Goal: Task Accomplishment & Management: Use online tool/utility

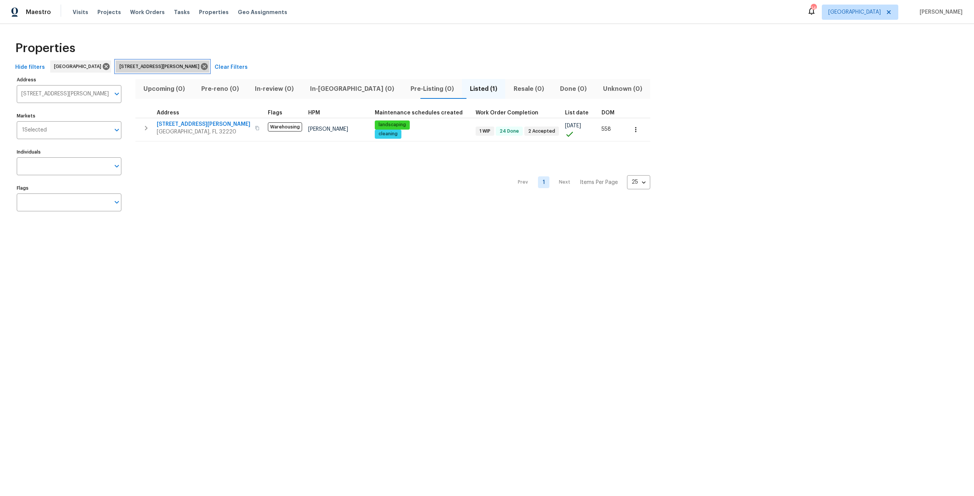
click at [191, 62] on div "606 Jackson Ave N Jacksonville FL 32220" at bounding box center [163, 66] width 94 height 12
click at [201, 67] on icon at bounding box center [204, 66] width 7 height 7
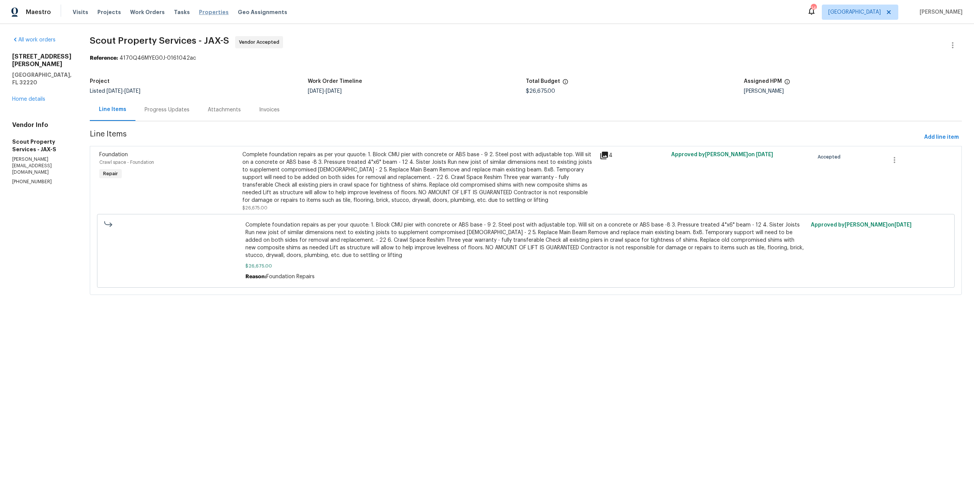
click at [211, 14] on span "Properties" at bounding box center [214, 12] width 30 height 8
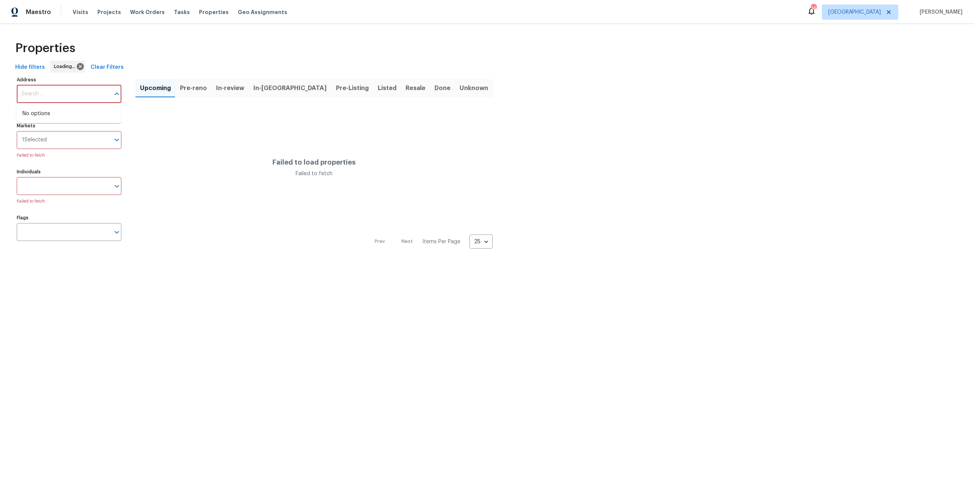
click at [87, 97] on input "Address" at bounding box center [63, 94] width 93 height 18
type input "680"
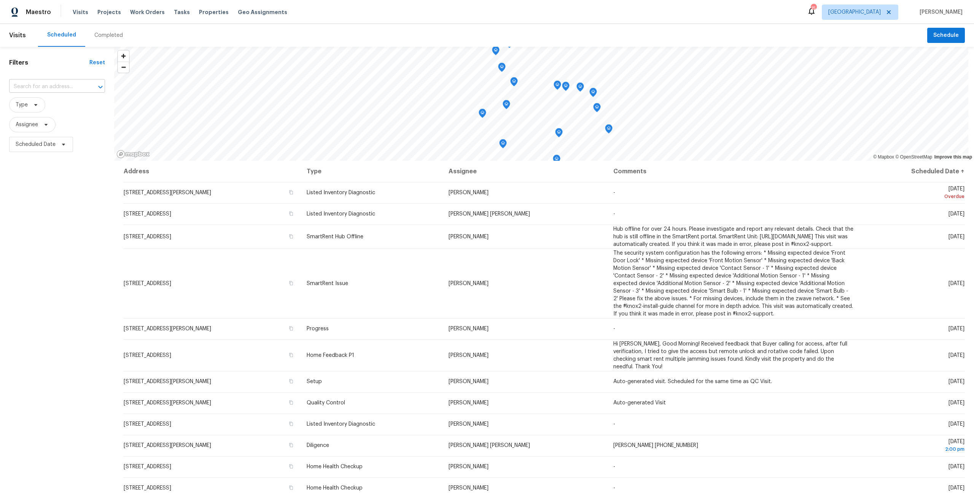
click at [60, 84] on input "text" at bounding box center [46, 87] width 75 height 12
type input "680"
click at [61, 151] on li "680 Lady Lake Rd W, Jacksonville, FL 32218" at bounding box center [57, 140] width 96 height 21
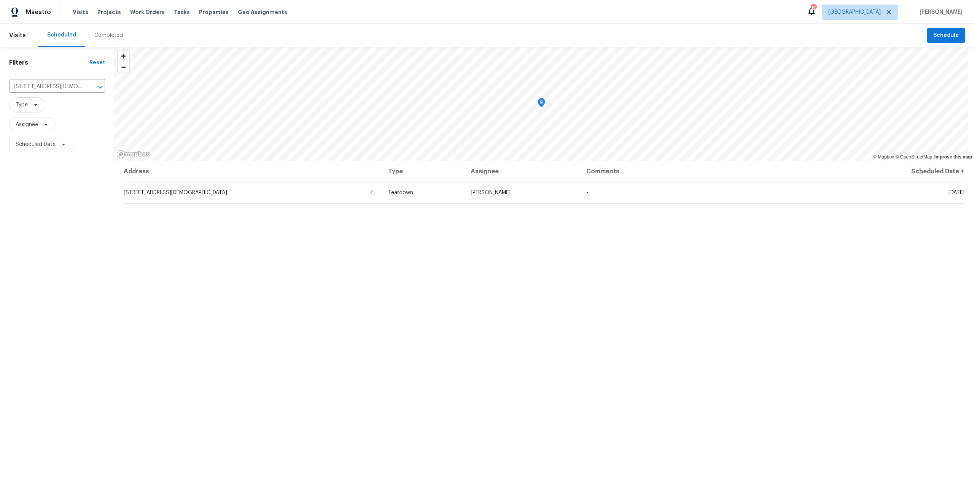
click at [116, 37] on div "Completed" at bounding box center [108, 36] width 29 height 8
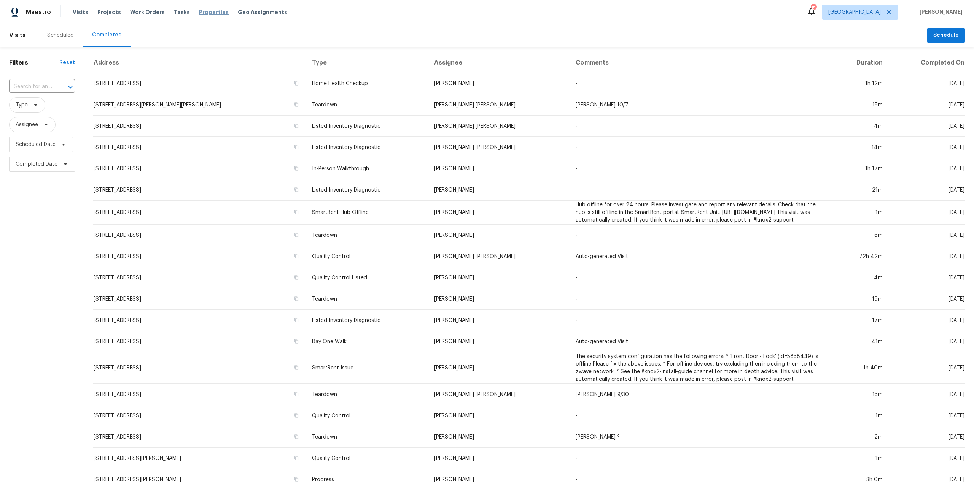
click at [204, 13] on span "Properties" at bounding box center [214, 12] width 30 height 8
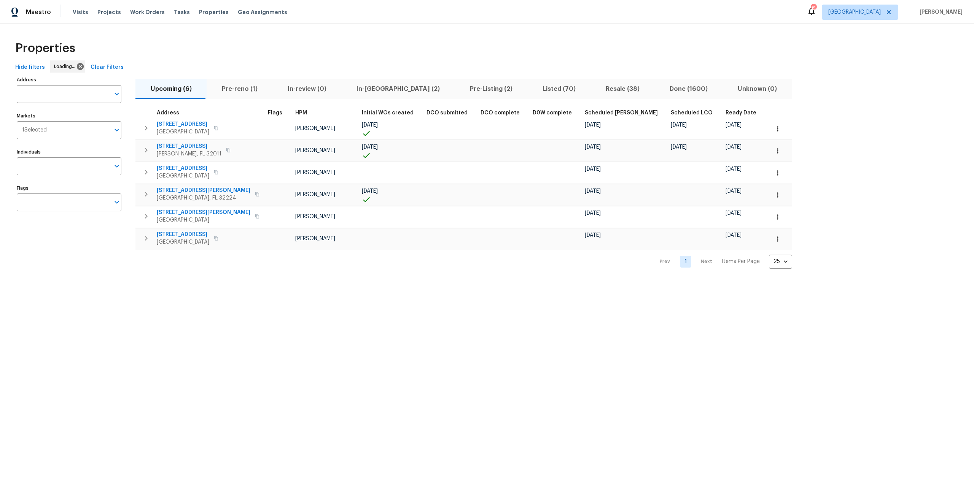
click at [70, 101] on input "text" at bounding box center [63, 94] width 93 height 18
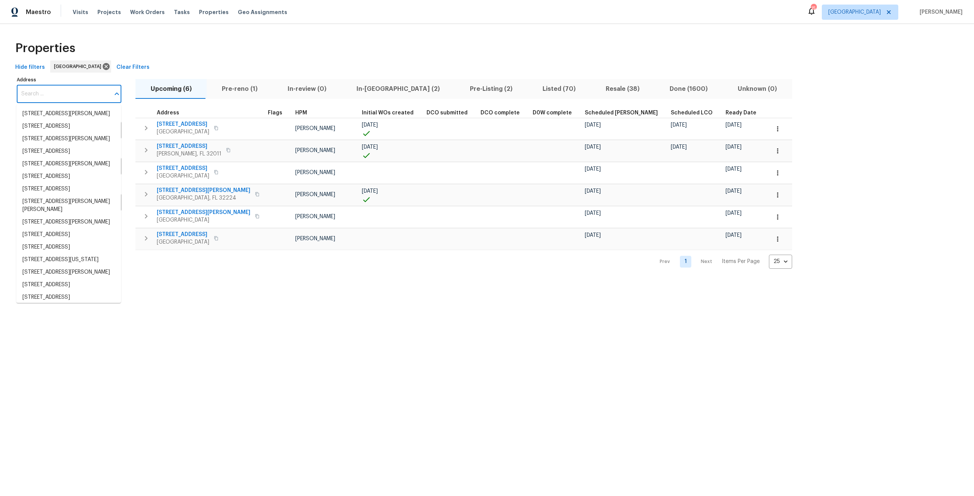
click at [70, 101] on input "Address" at bounding box center [63, 94] width 93 height 18
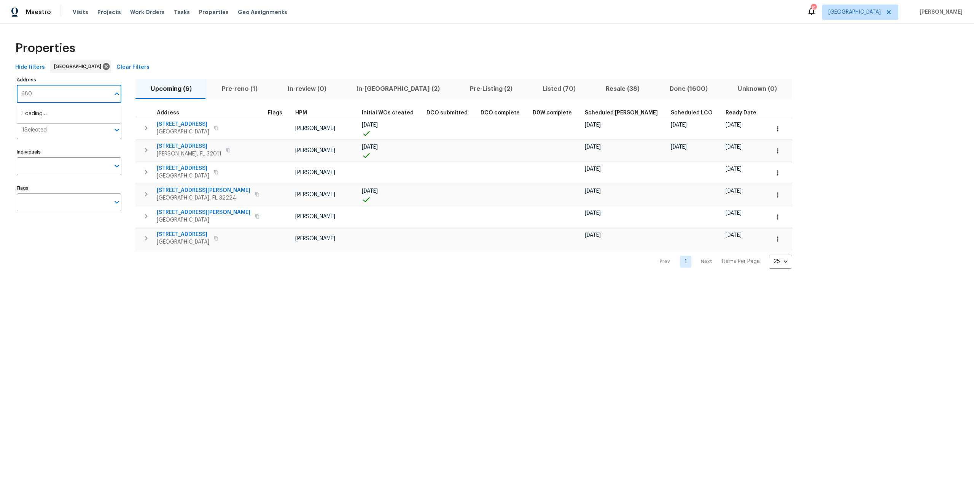
type input "680"
click at [78, 166] on li "680 Lady Lake Rd W Jacksonville FL 32218" at bounding box center [68, 155] width 105 height 21
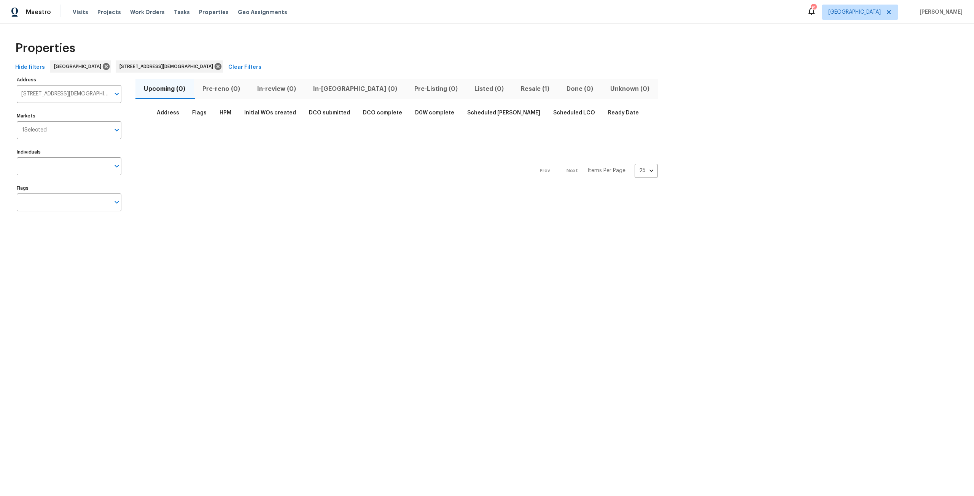
click at [517, 86] on span "Resale (1)" at bounding box center [535, 89] width 37 height 11
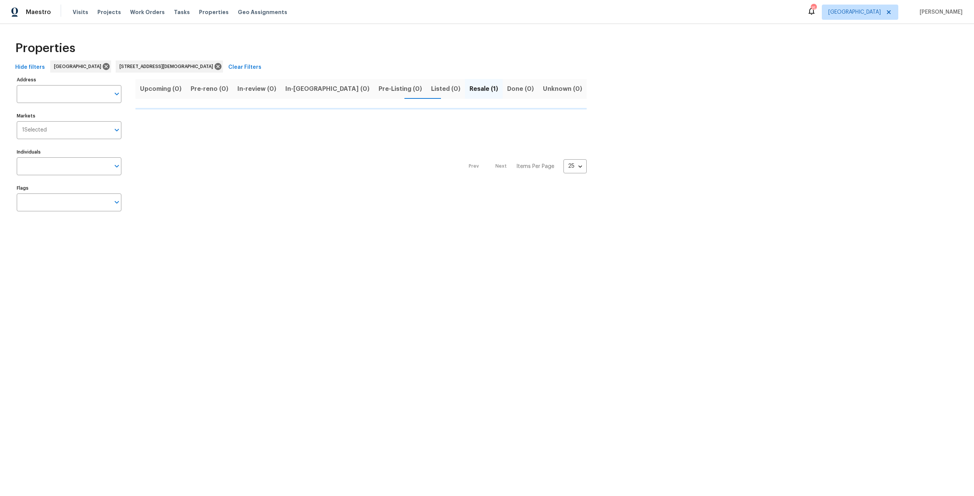
type input "680 Lady Lake Rd W Jacksonville FL 32218"
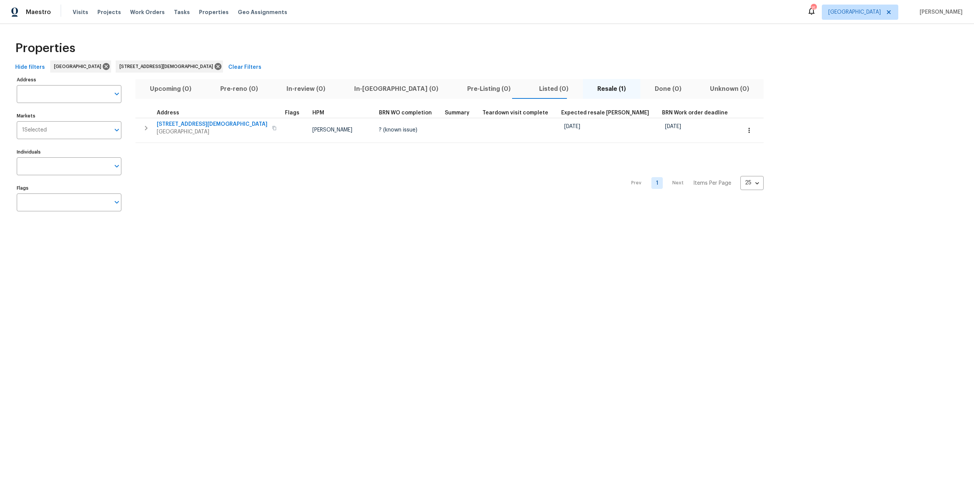
type input "680 Lady Lake Rd W Jacksonville FL 32218"
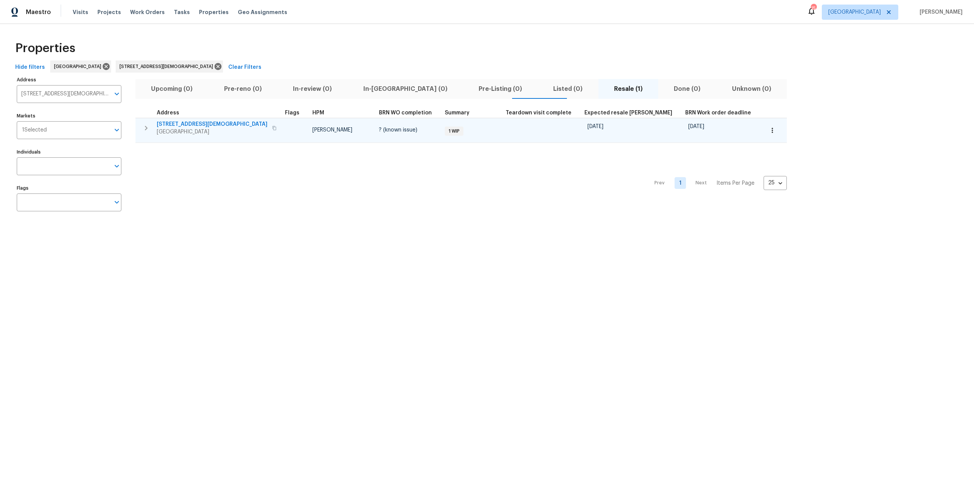
click at [768, 130] on icon "button" at bounding box center [772, 131] width 8 height 8
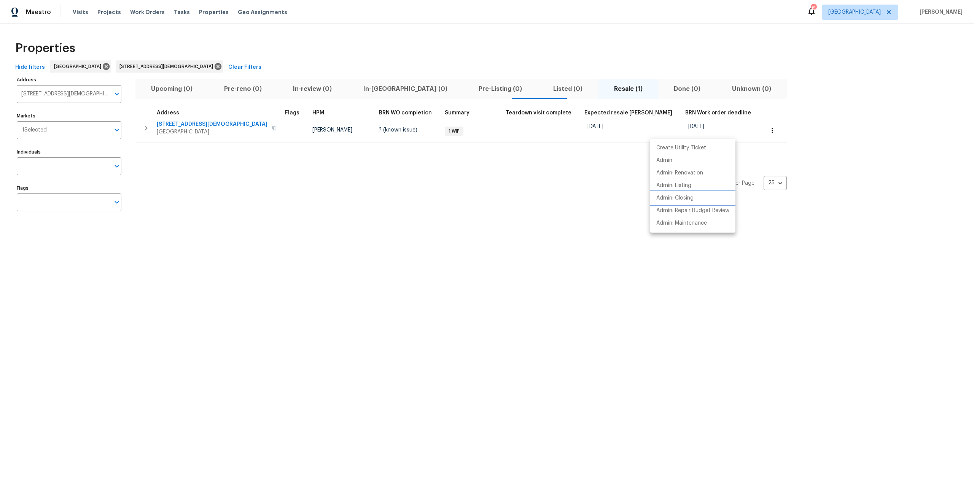
click at [705, 193] on li "Admin: Closing" at bounding box center [692, 198] width 85 height 13
click at [192, 66] on div at bounding box center [487, 248] width 974 height 496
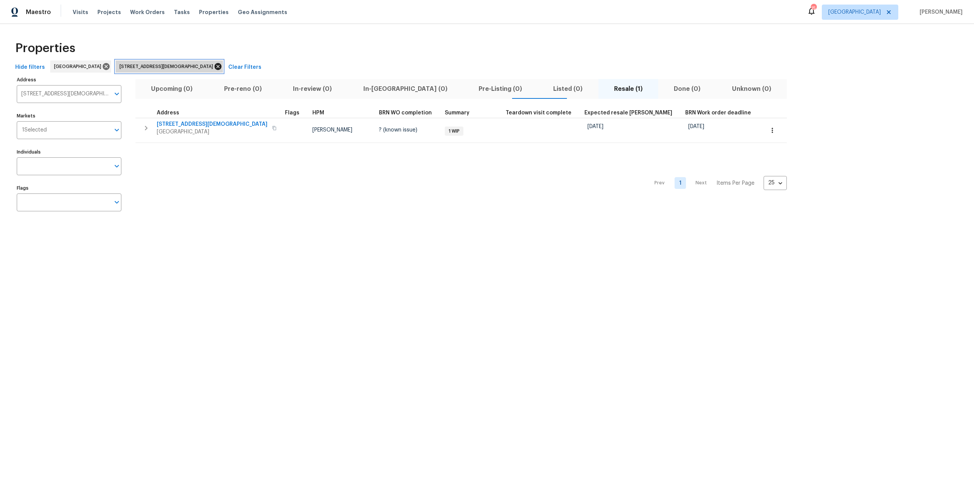
click at [214, 65] on icon at bounding box center [217, 66] width 7 height 7
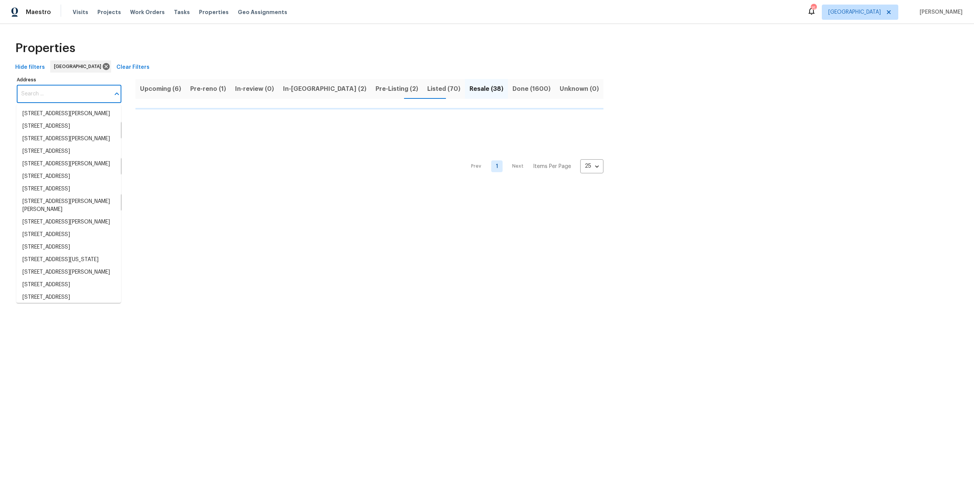
click at [73, 93] on input "Address" at bounding box center [63, 94] width 93 height 18
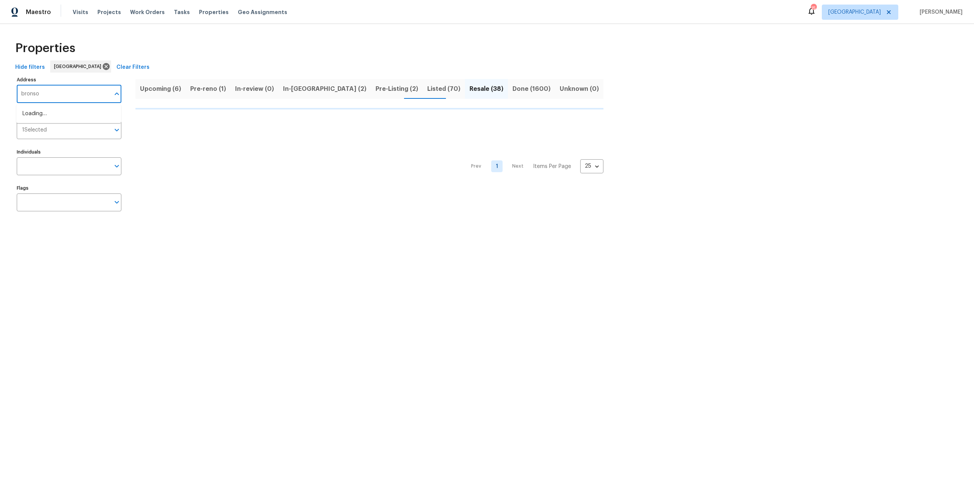
type input "bronson"
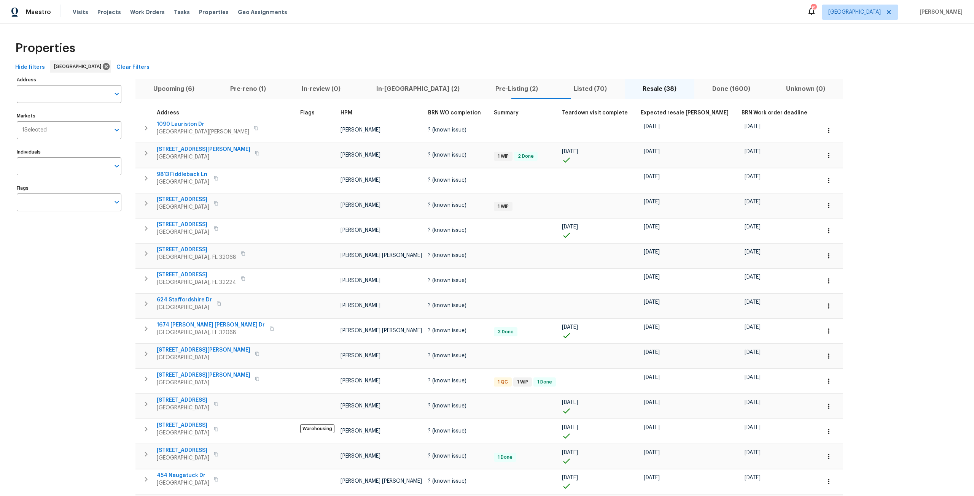
click at [73, 93] on input "Address" at bounding box center [63, 94] width 93 height 18
click at [52, 93] on input "Address" at bounding box center [63, 94] width 93 height 18
click at [482, 89] on span "Pre-Listing (2)" at bounding box center [516, 89] width 69 height 11
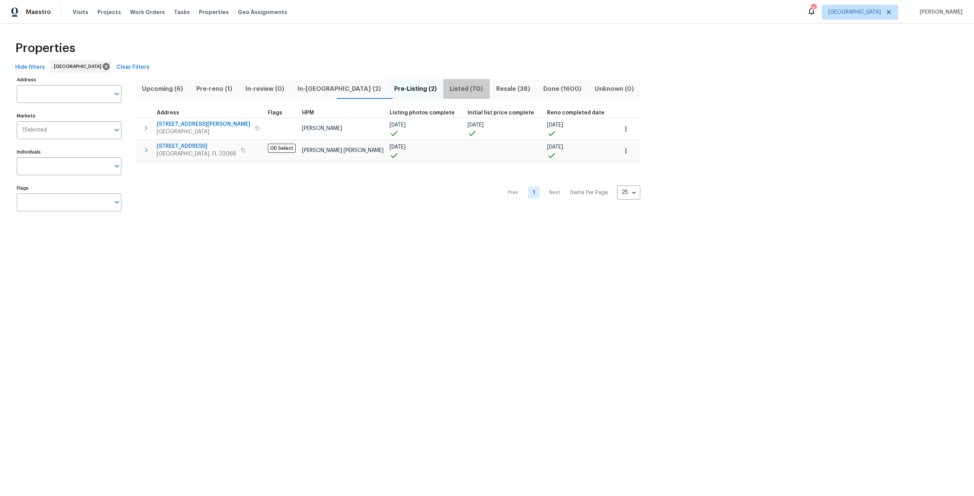
click at [448, 87] on span "Listed (70)" at bounding box center [466, 89] width 37 height 11
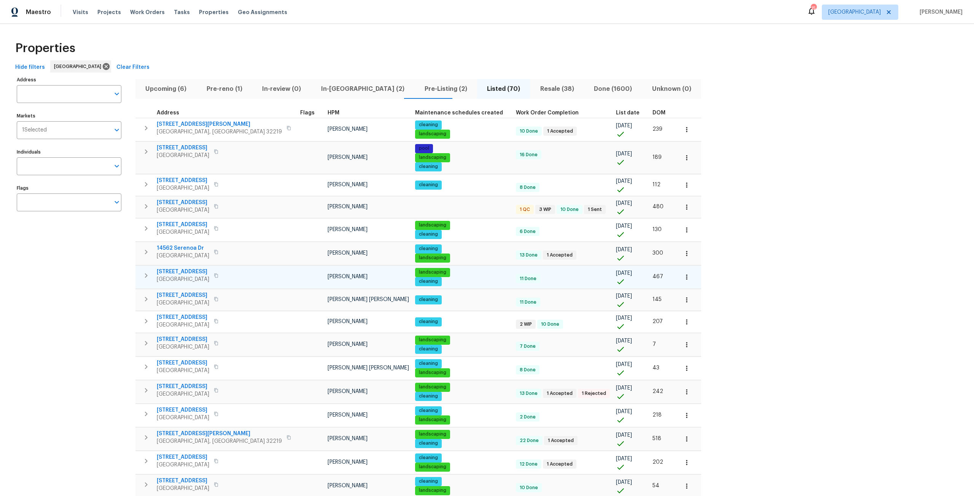
click at [199, 272] on span "7320 Old Kings Rd S" at bounding box center [183, 272] width 52 height 8
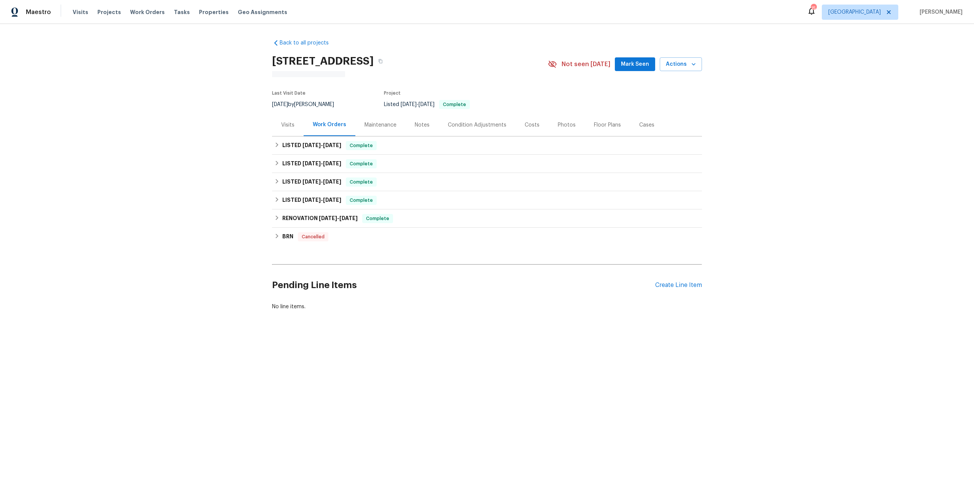
click at [560, 130] on div "Photos" at bounding box center [566, 125] width 36 height 22
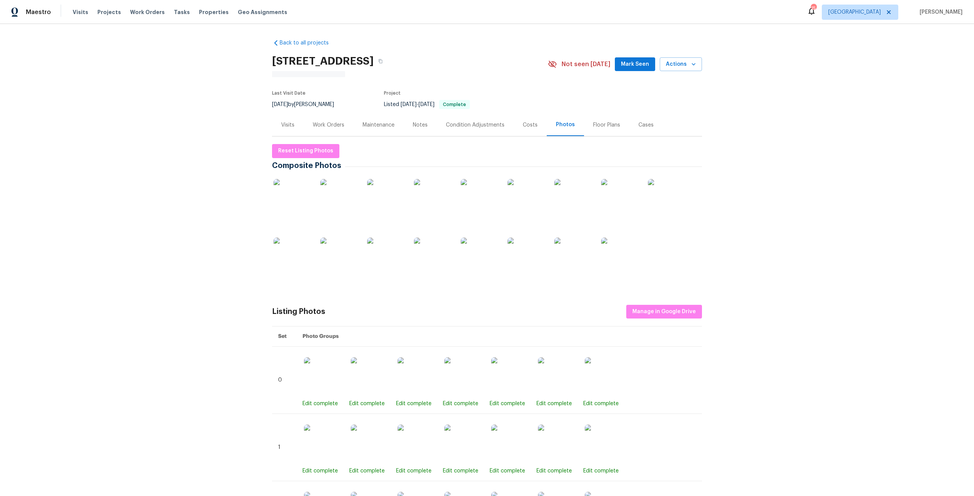
click at [486, 130] on div "Condition Adjustments" at bounding box center [475, 125] width 77 height 22
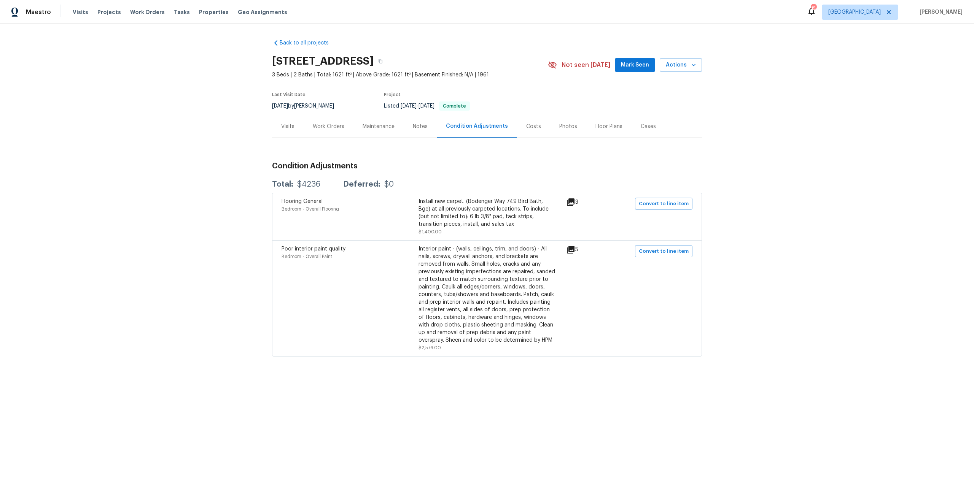
click at [350, 131] on div "Work Orders" at bounding box center [328, 126] width 50 height 22
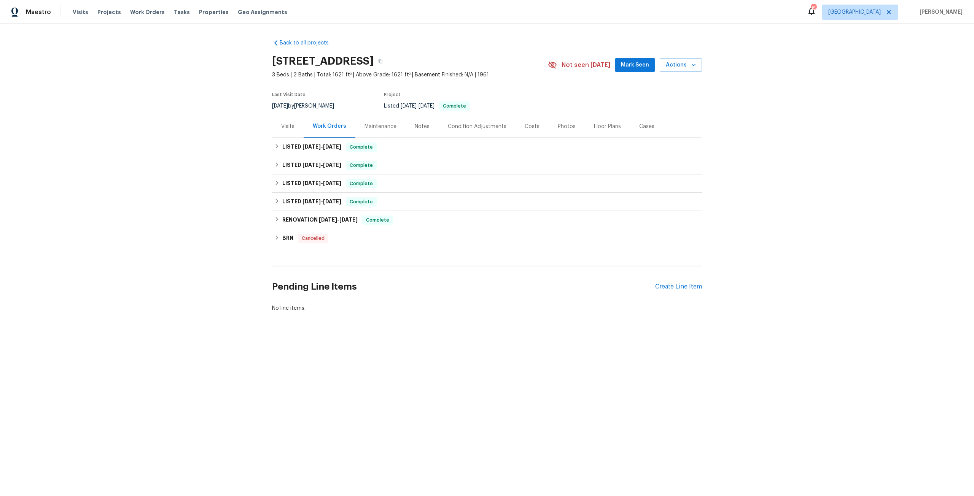
click at [294, 133] on div "Visits" at bounding box center [288, 126] width 32 height 22
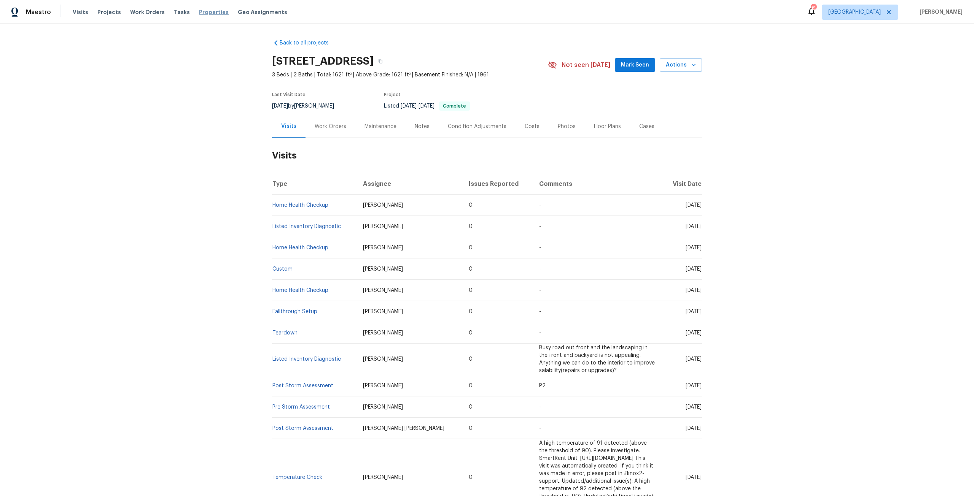
click at [206, 11] on span "Properties" at bounding box center [214, 12] width 30 height 8
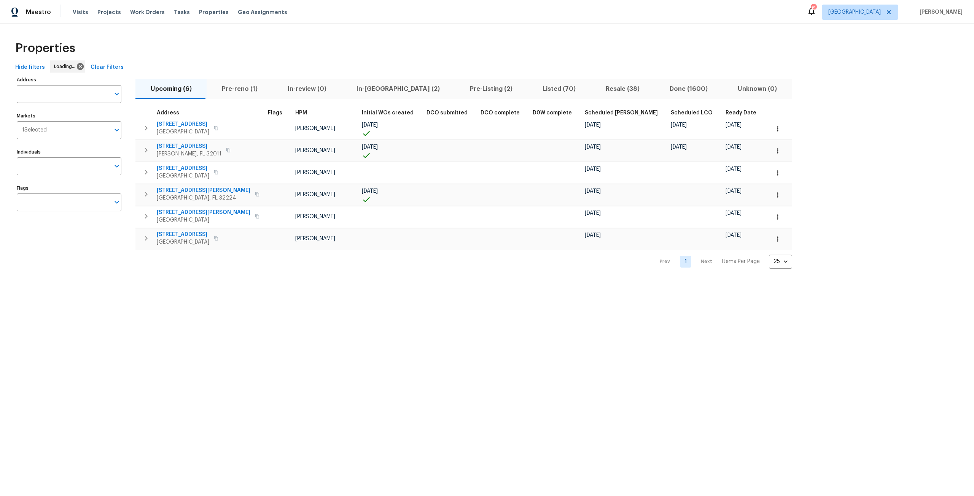
click at [595, 87] on span "Resale (38)" at bounding box center [622, 89] width 55 height 11
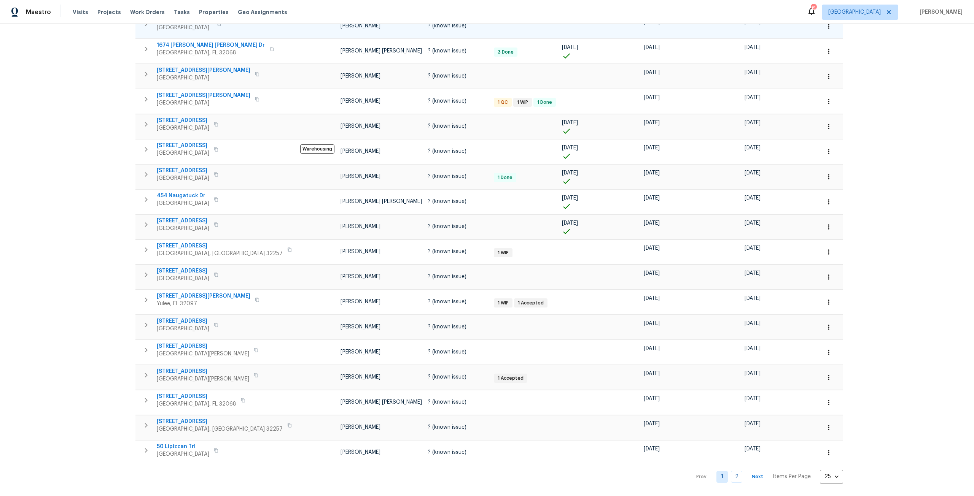
scroll to position [286, 0]
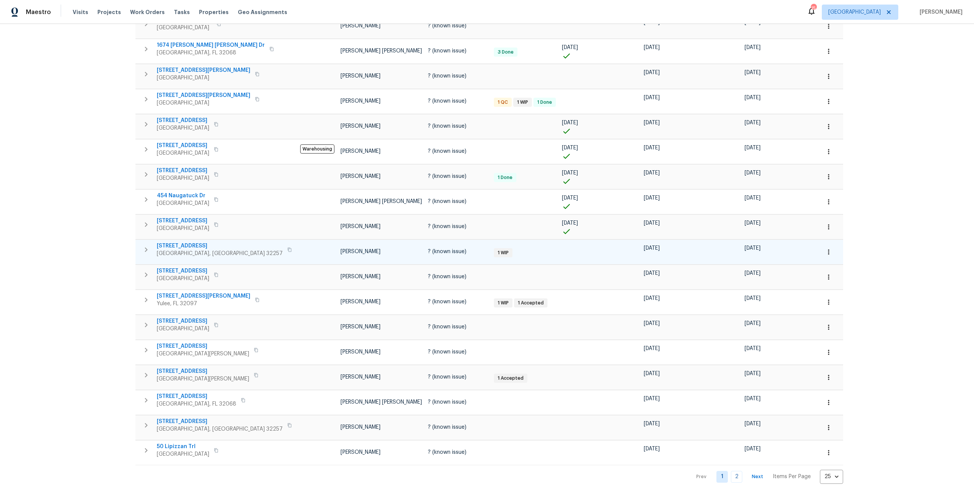
click at [204, 242] on span "8849 Old Kings Rd S Unit 181" at bounding box center [220, 246] width 126 height 8
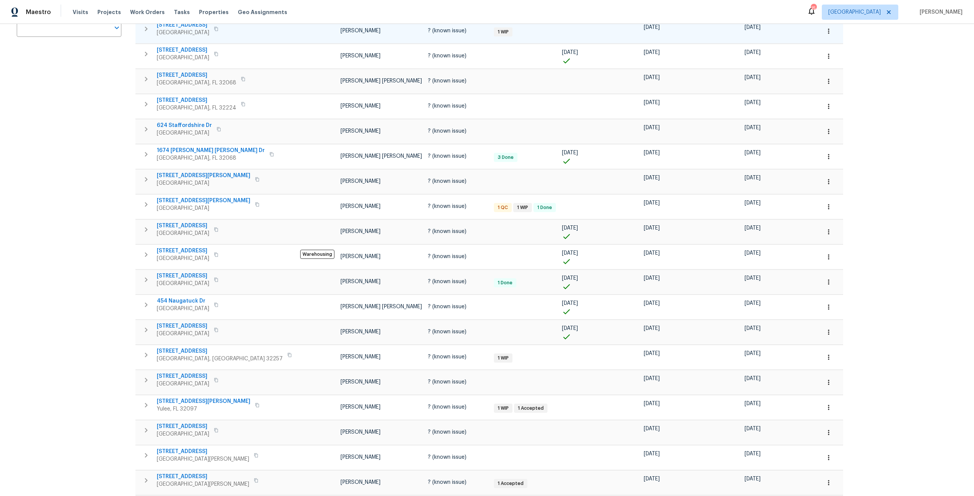
scroll to position [0, 0]
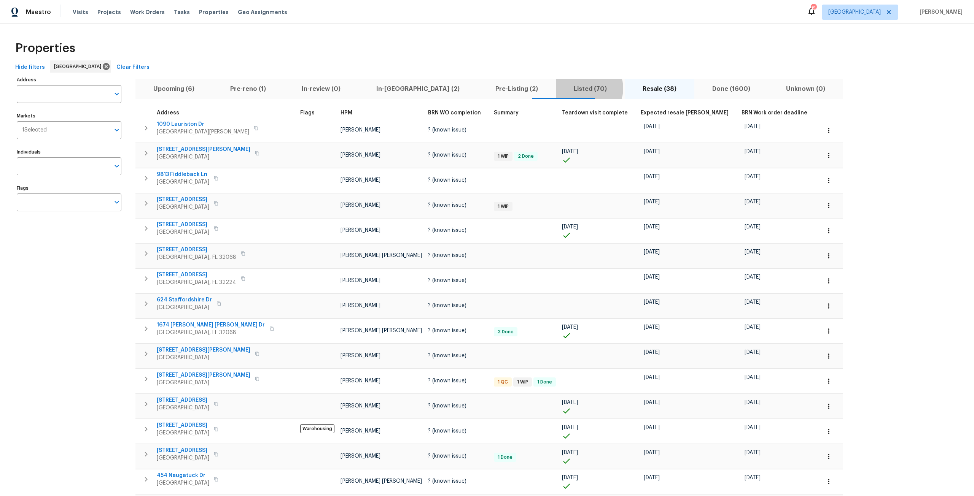
click at [560, 88] on span "Listed (70)" at bounding box center [590, 89] width 60 height 11
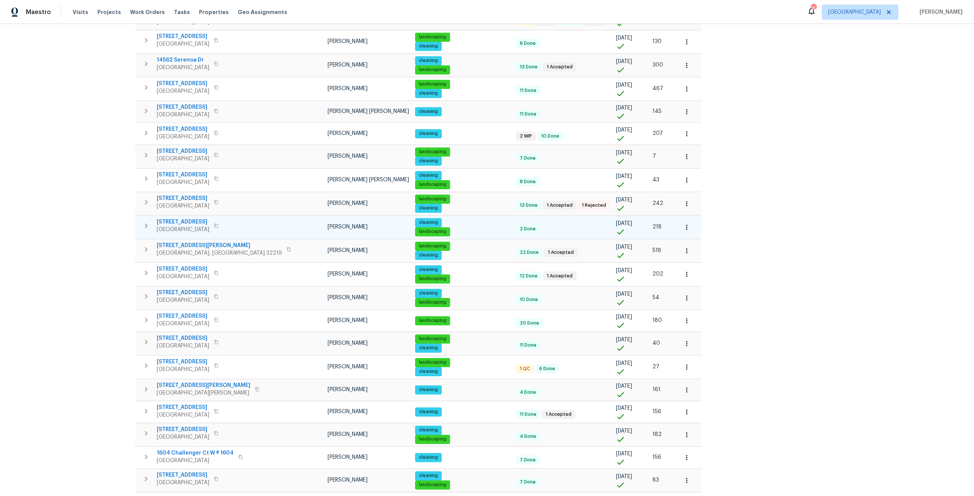
scroll to position [190, 0]
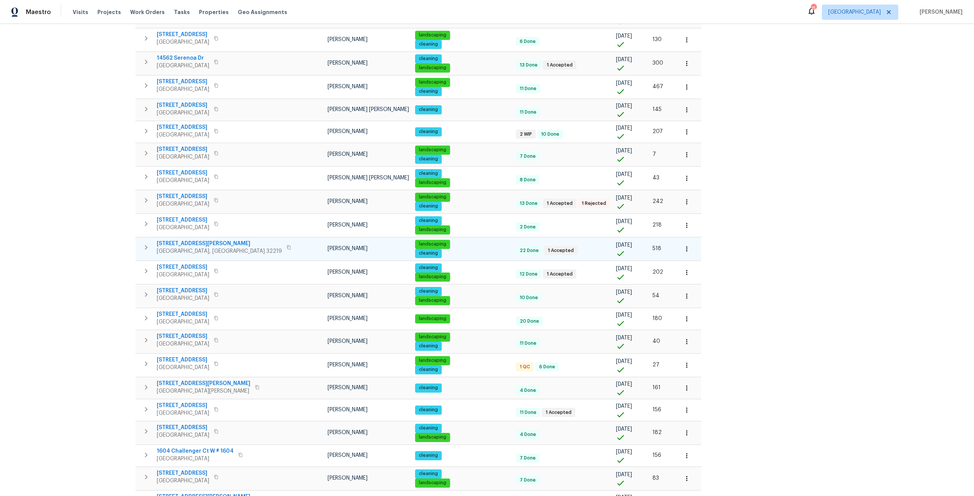
click at [184, 245] on span "8815 Bronson Ln" at bounding box center [219, 244] width 125 height 8
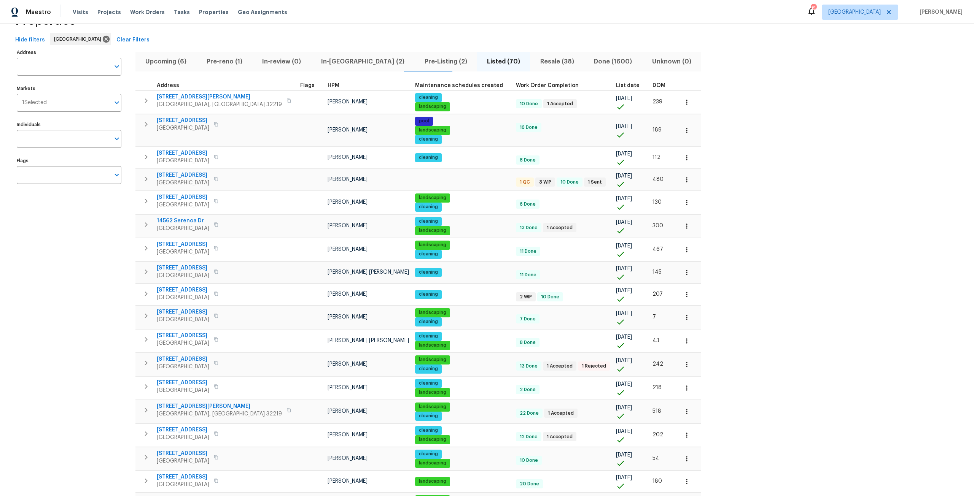
scroll to position [0, 0]
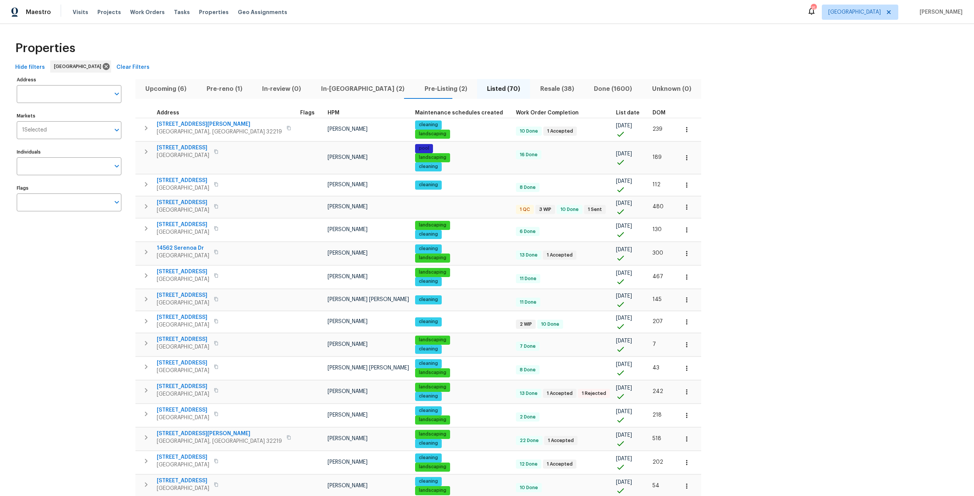
click at [652, 113] on span "DOM" at bounding box center [658, 112] width 13 height 5
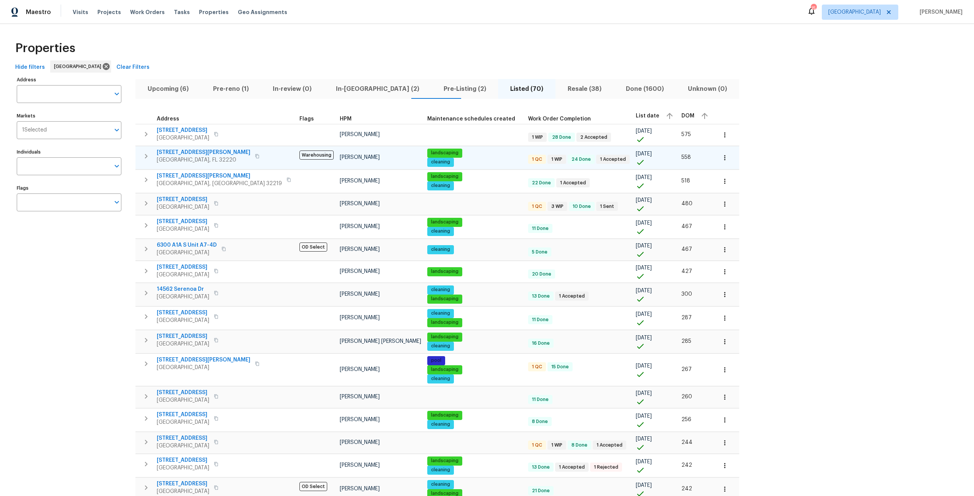
click at [192, 153] on span "606 Jackson Ave N" at bounding box center [204, 153] width 94 height 8
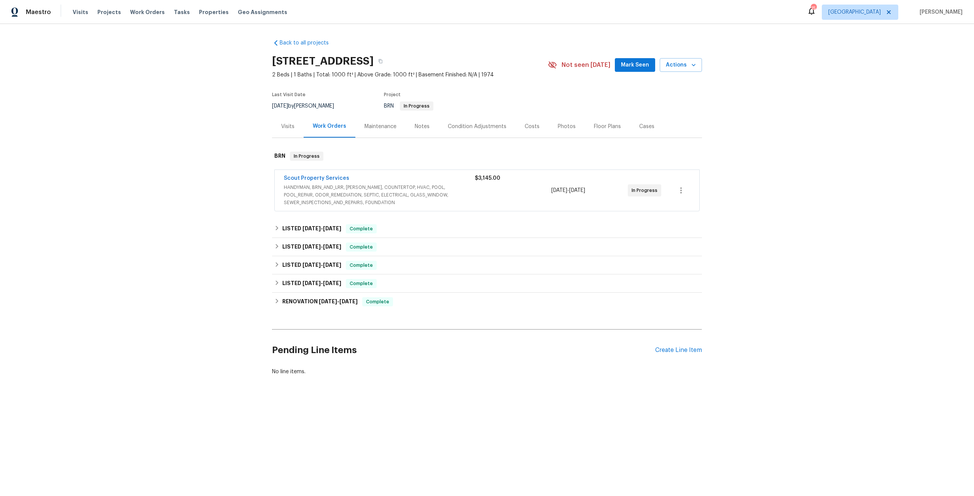
click at [480, 129] on div "Condition Adjustments" at bounding box center [477, 127] width 59 height 8
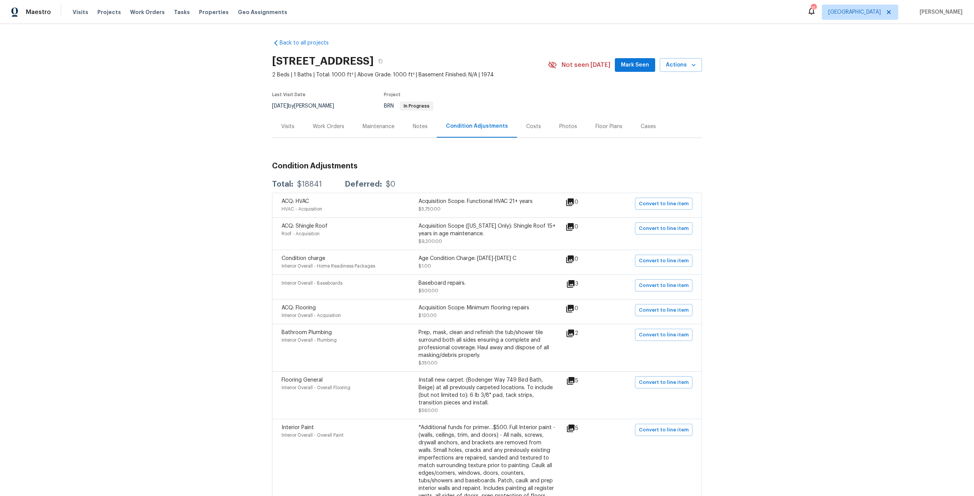
click at [566, 124] on div "Photos" at bounding box center [568, 127] width 18 height 8
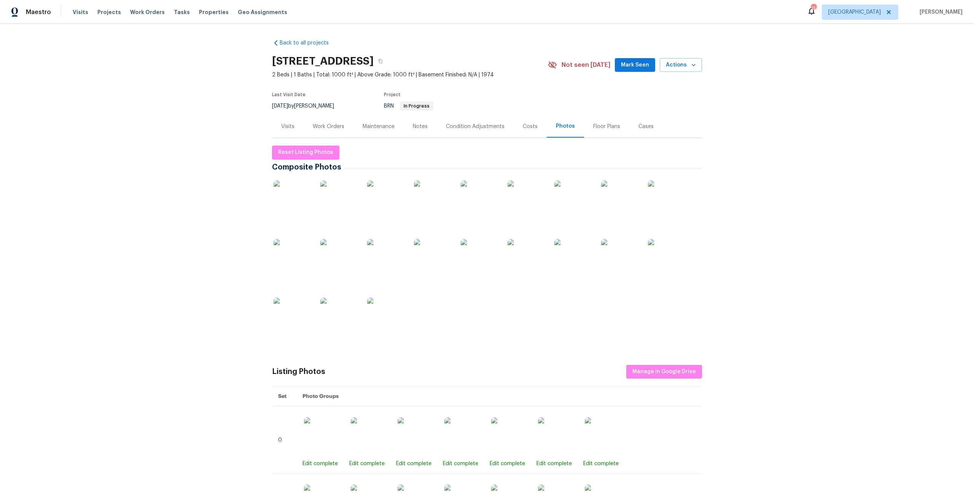
click at [281, 195] on img at bounding box center [292, 200] width 38 height 38
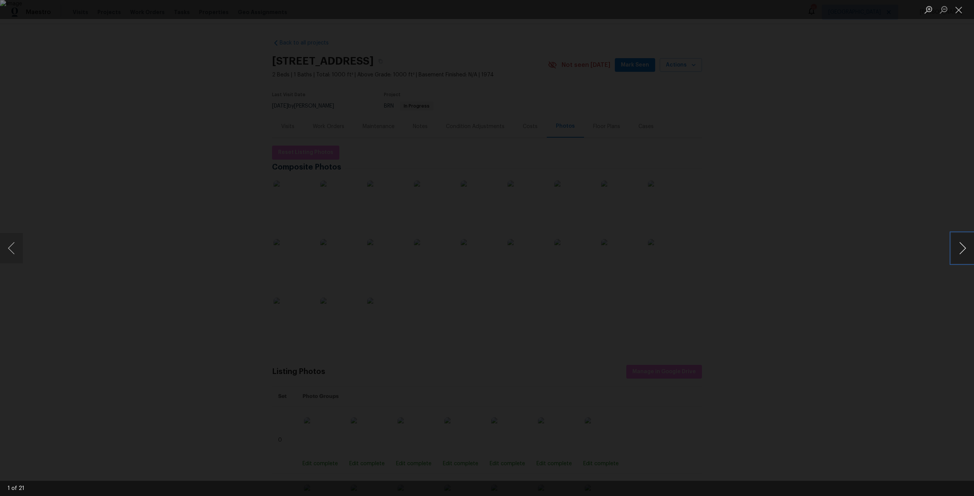
click at [955, 248] on button "Next image" at bounding box center [962, 248] width 23 height 30
click at [954, 254] on button "Next image" at bounding box center [962, 248] width 23 height 30
click at [953, 254] on button "Next image" at bounding box center [962, 248] width 23 height 30
click at [953, 253] on button "Next image" at bounding box center [962, 248] width 23 height 30
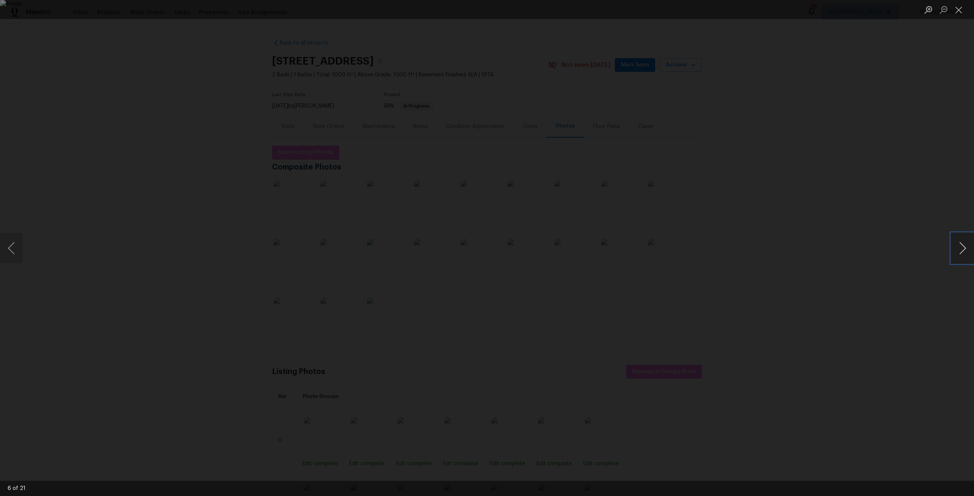
click at [953, 253] on button "Next image" at bounding box center [962, 248] width 23 height 30
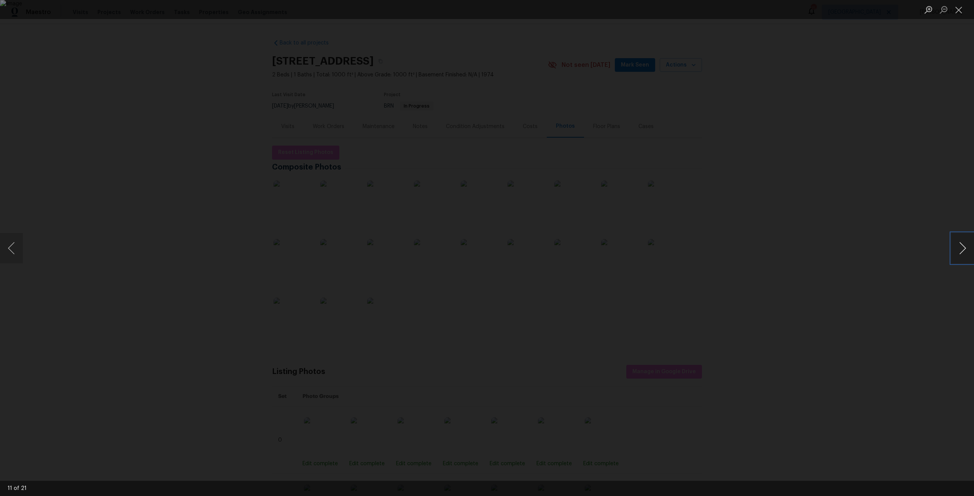
click at [953, 253] on button "Next image" at bounding box center [962, 248] width 23 height 30
click at [254, 85] on div "Lightbox" at bounding box center [487, 248] width 974 height 496
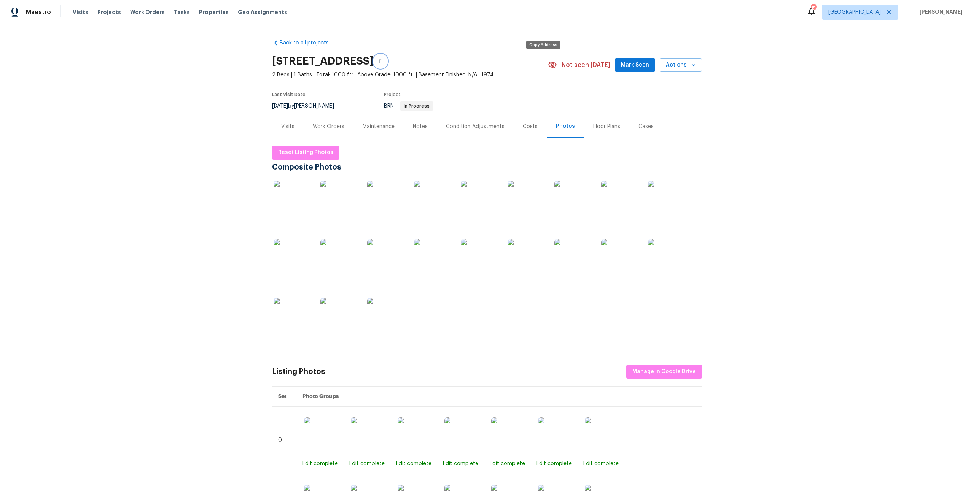
click at [387, 65] on button "button" at bounding box center [380, 61] width 14 height 14
drag, startPoint x: 327, startPoint y: 127, endPoint x: 375, endPoint y: 137, distance: 49.0
click at [327, 127] on div "Work Orders" at bounding box center [329, 127] width 32 height 8
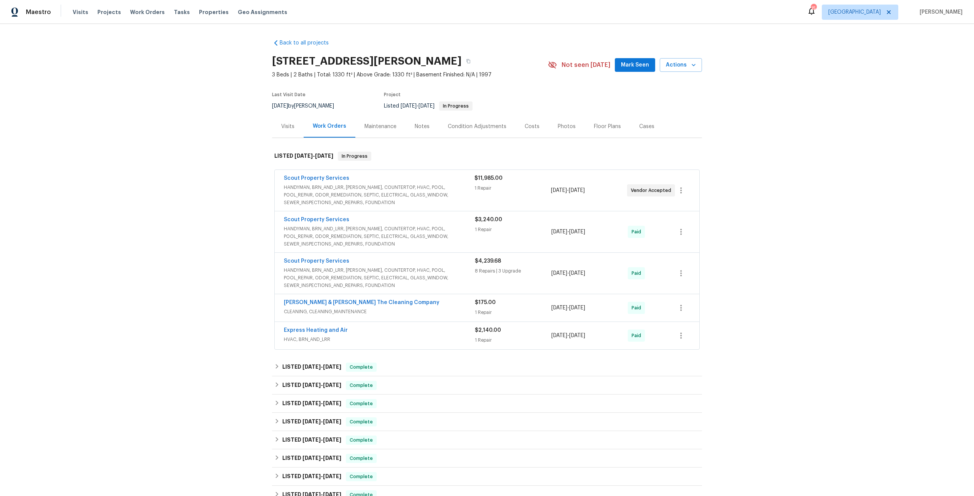
click at [372, 201] on span "HANDYMAN, BRN_AND_LRR, [PERSON_NAME], COUNTERTOP, HVAC, POOL, POOL_REPAIR, ODOR…" at bounding box center [379, 195] width 191 height 23
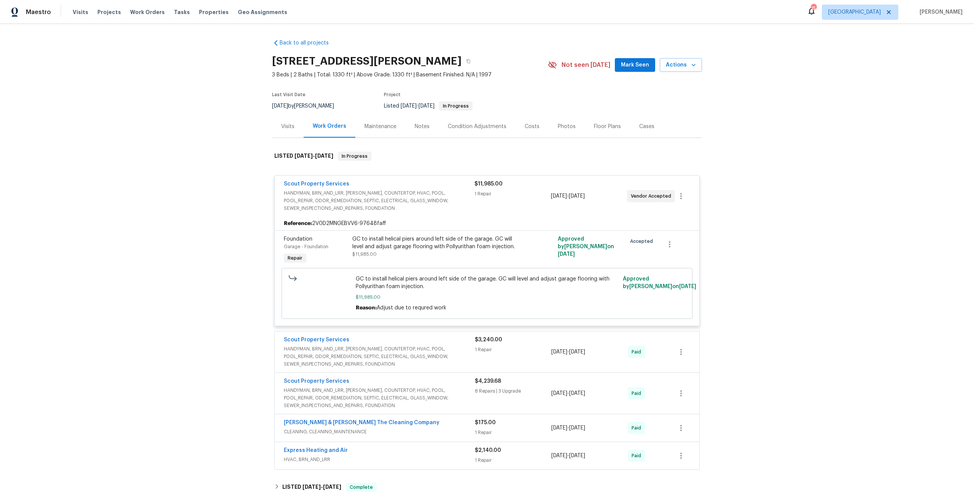
click at [419, 252] on div "GC to install helical piers around left side of the garage. GC will level and a…" at bounding box center [435, 246] width 167 height 23
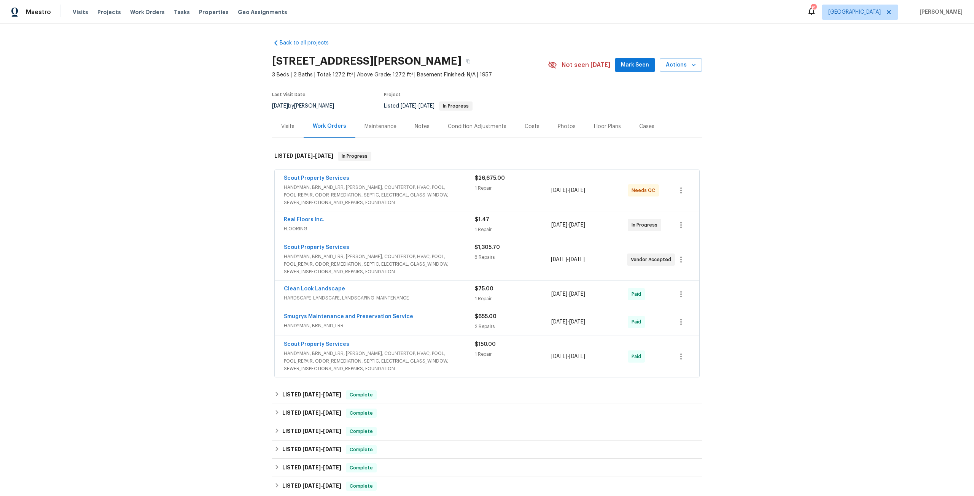
click at [365, 198] on span "HANDYMAN, BRN_AND_LRR, [PERSON_NAME], COUNTERTOP, HVAC, POOL, POOL_REPAIR, ODOR…" at bounding box center [379, 195] width 191 height 23
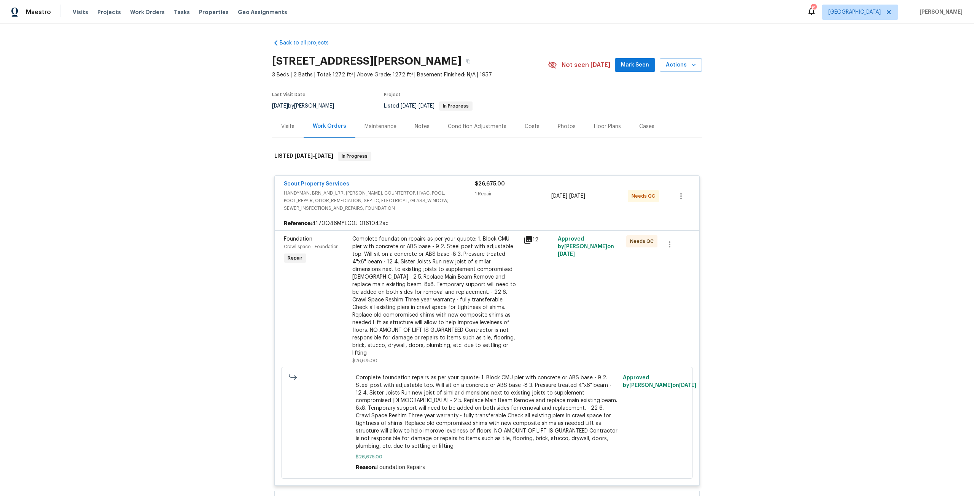
click at [473, 402] on span "Complete foundation repairs as per your quuote: 1. Block CMU pier with concrete…" at bounding box center [487, 412] width 263 height 76
click at [456, 321] on div "Complete foundation repairs as per your quuote: 1. Block CMU pier with concrete…" at bounding box center [435, 296] width 167 height 122
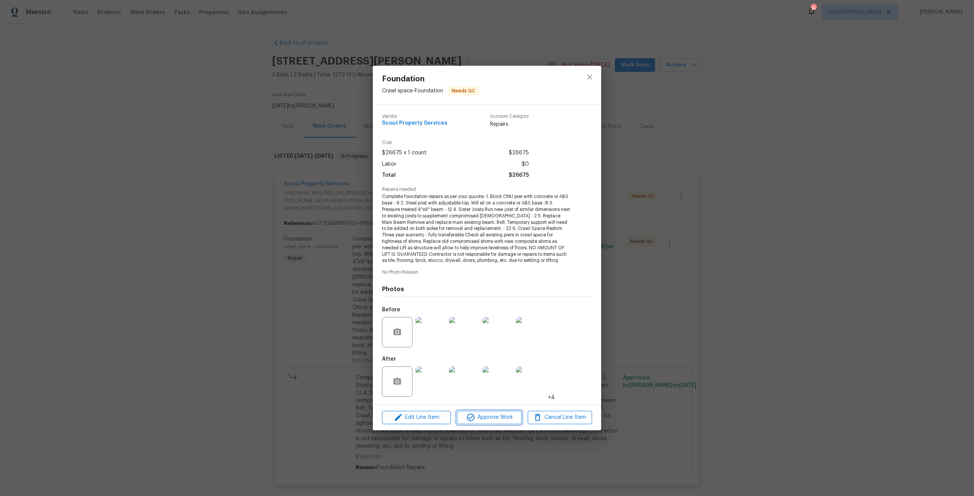
click at [503, 418] on span "Approve Work" at bounding box center [489, 418] width 60 height 10
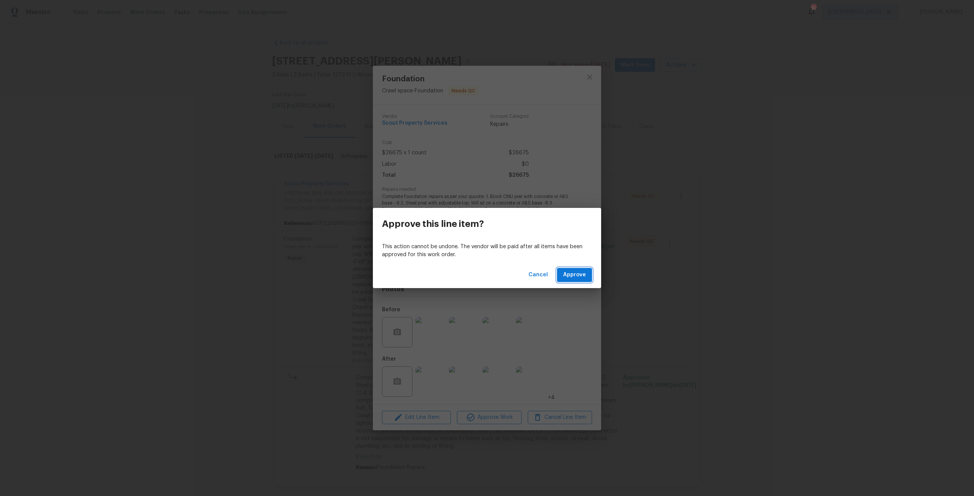
click at [577, 281] on button "Approve" at bounding box center [574, 275] width 35 height 14
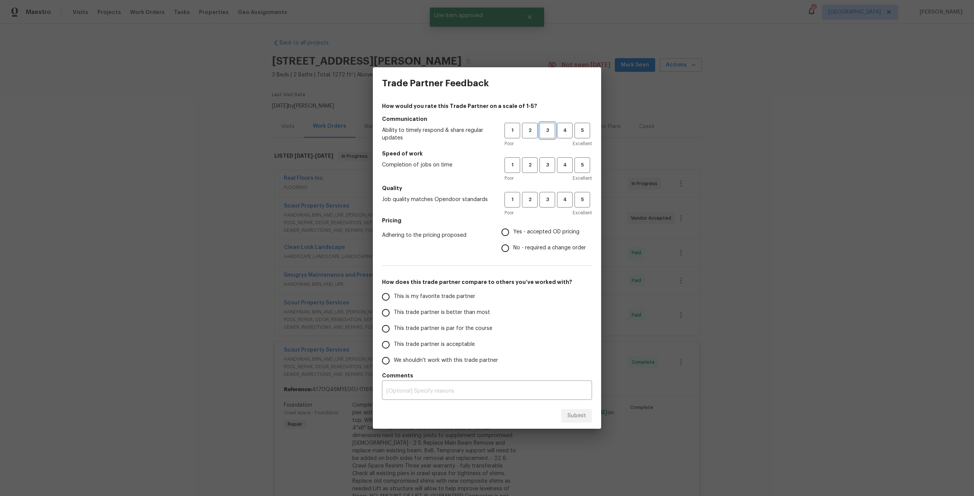
click at [548, 130] on span "3" at bounding box center [547, 130] width 14 height 9
click at [553, 178] on div "Poor Excellent" at bounding box center [547, 179] width 87 height 8
click at [550, 167] on span "3" at bounding box center [547, 165] width 14 height 9
click at [547, 189] on h5 "Quality" at bounding box center [487, 188] width 210 height 8
click at [545, 200] on span "3" at bounding box center [547, 199] width 14 height 9
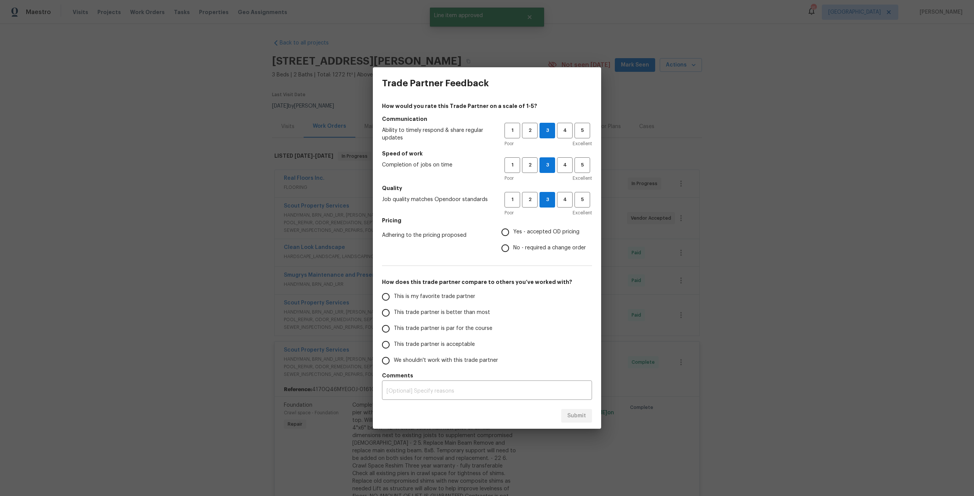
click at [522, 236] on span "Yes - accepted OD pricing" at bounding box center [546, 232] width 66 height 8
click at [513, 236] on input "Yes - accepted OD pricing" at bounding box center [505, 232] width 16 height 16
radio input "true"
click at [430, 339] on label "This trade partner is acceptable" at bounding box center [438, 345] width 120 height 16
click at [394, 339] on input "This trade partner is acceptable" at bounding box center [386, 345] width 16 height 16
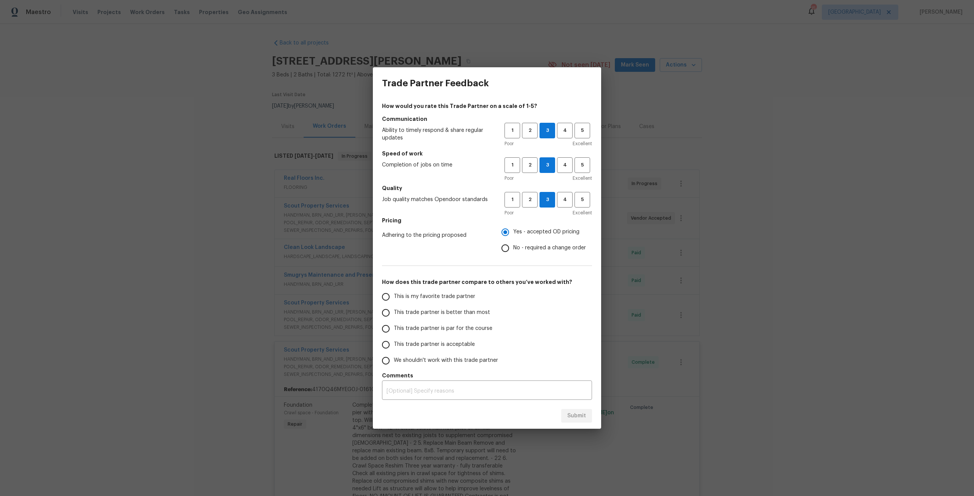
radio input "false"
click at [434, 332] on span "This trade partner is par for the course" at bounding box center [443, 329] width 98 height 8
click at [394, 332] on input "This trade partner is par for the course" at bounding box center [386, 329] width 16 height 16
click at [577, 418] on span "Submit" at bounding box center [576, 416] width 19 height 10
radio input "true"
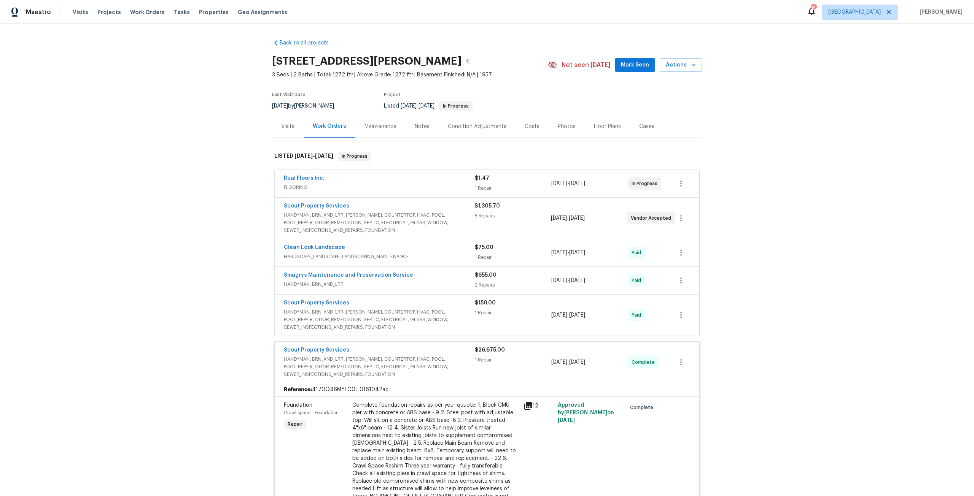
radio input "false"
